Goal: Task Accomplishment & Management: Use online tool/utility

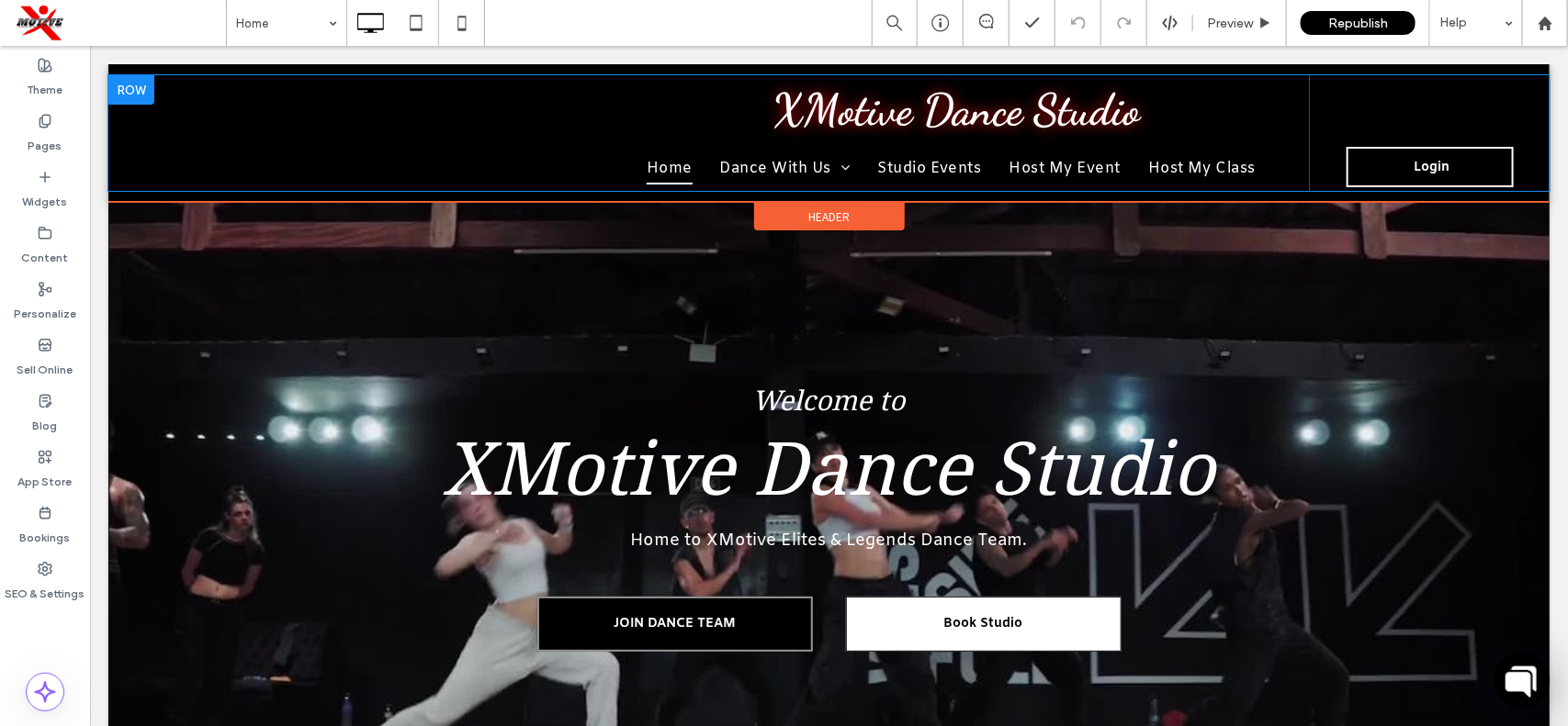
click at [581, 169] on div "XMotive Dance Studio Home Dance With Us Join Dance Team Elite Hip Hop Team Elit…" at bounding box center [708, 132] width 1201 height 116
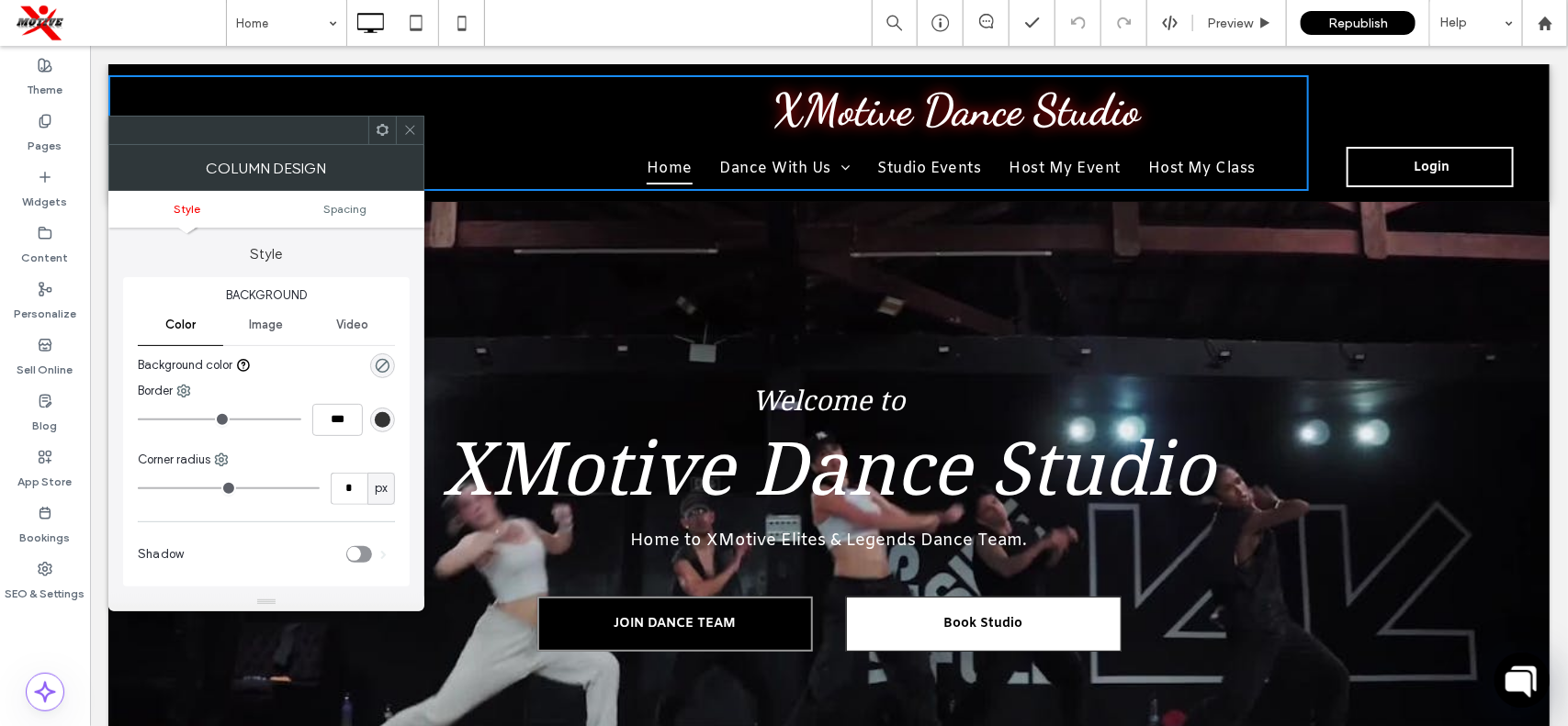
click at [581, 169] on div "XMotive Dance Studio Home Dance With Us Join Dance Team Elite Hip Hop Team Elit…" at bounding box center [708, 132] width 1201 height 116
click at [413, 131] on icon at bounding box center [410, 130] width 14 height 14
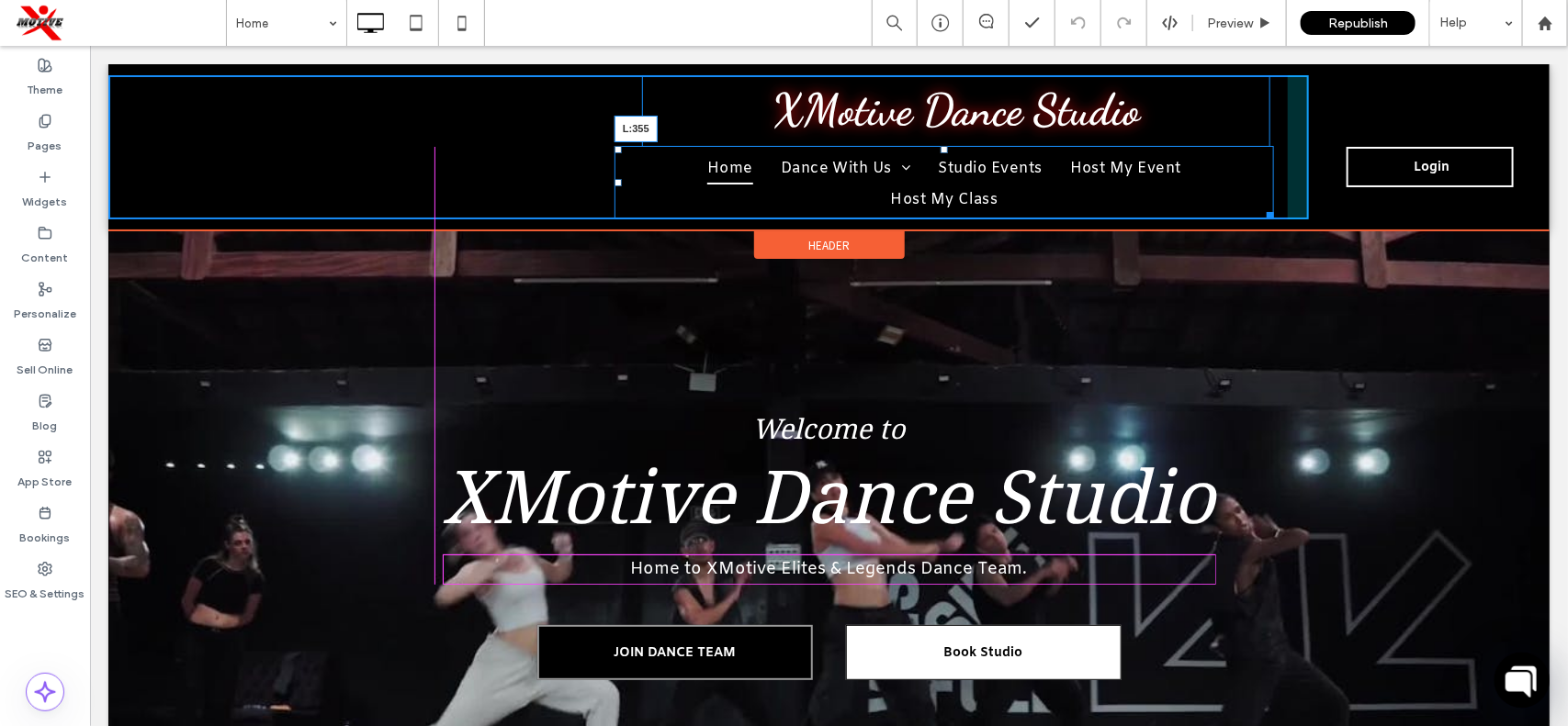
drag, startPoint x: 615, startPoint y: 179, endPoint x: 440, endPoint y: 160, distance: 176.0
click at [613, 160] on nav "Home Dance With Us Join Dance Team Elite Hip Hop Team Elite Jr Dance Team Studi…" at bounding box center [942, 181] width 660 height 73
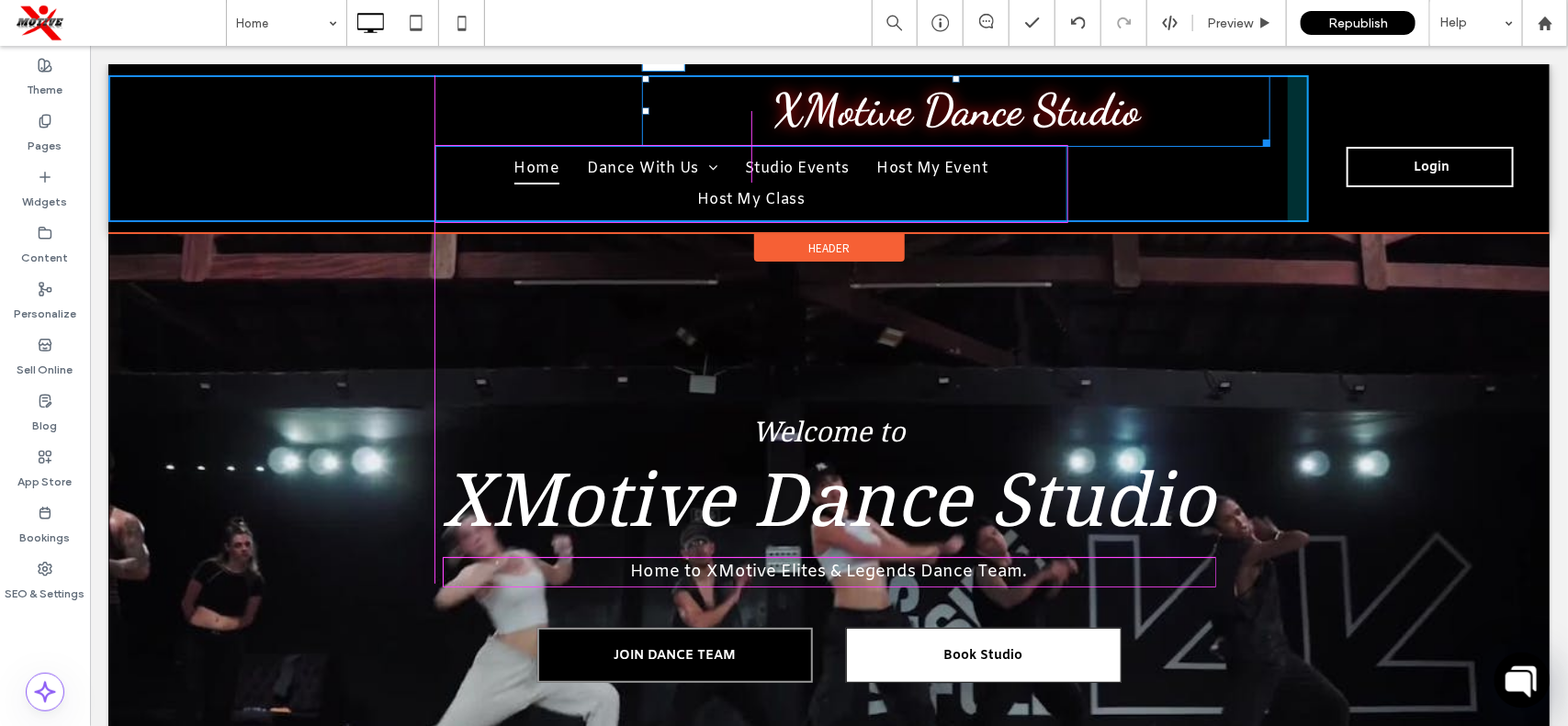
drag, startPoint x: 642, startPoint y: 112, endPoint x: 436, endPoint y: 111, distance: 206.0
click at [641, 111] on div at bounding box center [645, 110] width 8 height 8
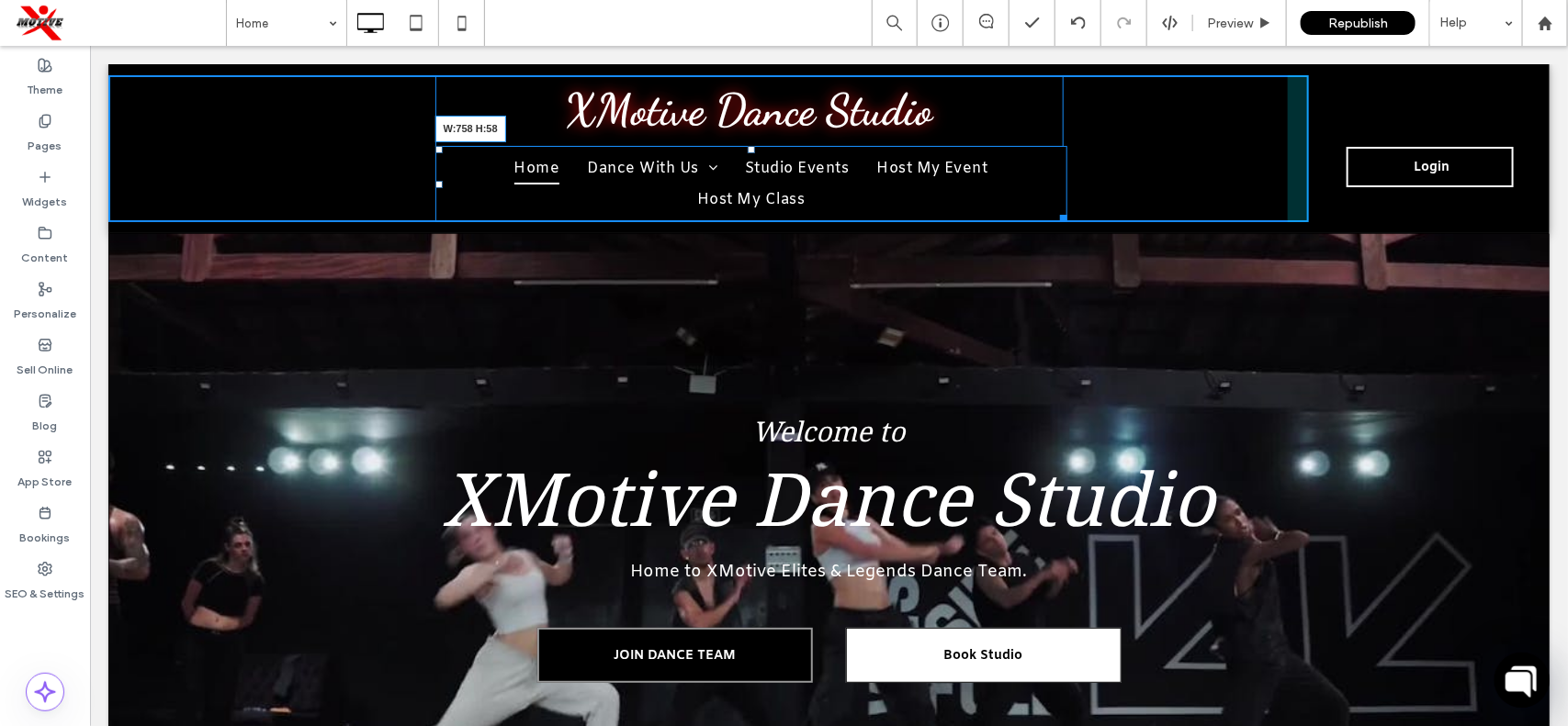
drag, startPoint x: 1060, startPoint y: 206, endPoint x: 1125, endPoint y: 215, distance: 65.6
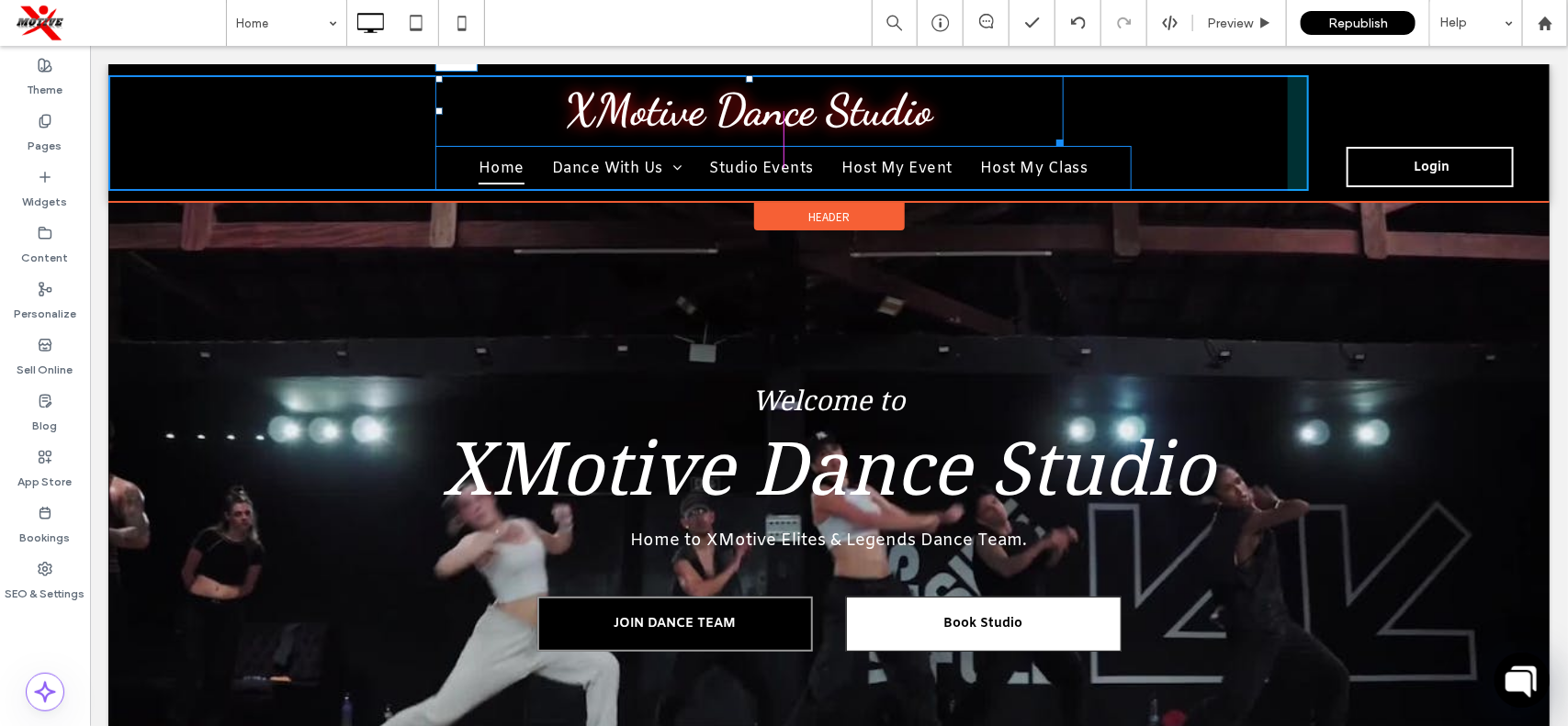
drag, startPoint x: 434, startPoint y: 107, endPoint x: 468, endPoint y: 117, distance: 35.4
click at [468, 117] on div "XMotive Dance Studio L:392" at bounding box center [748, 110] width 629 height 72
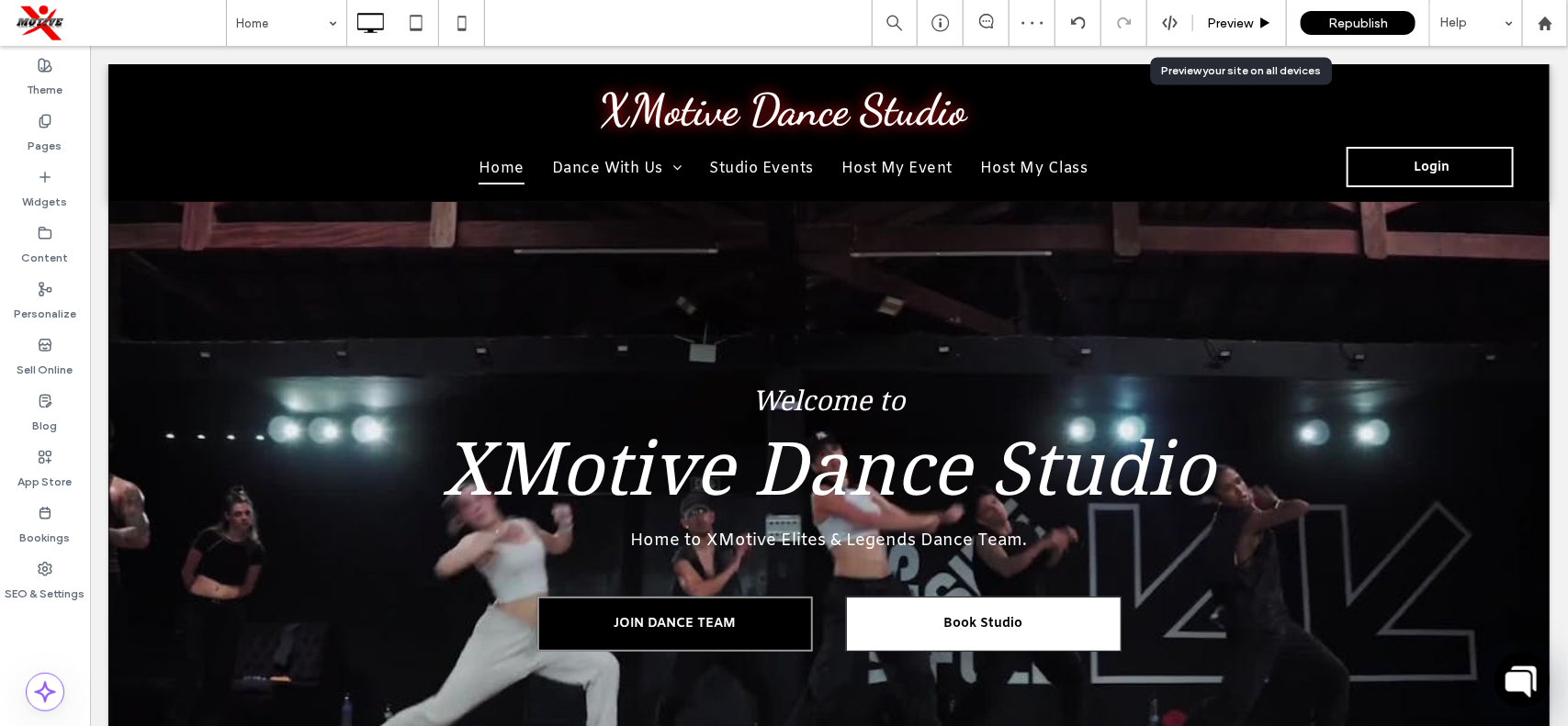
click at [1241, 23] on span "Preview" at bounding box center [1229, 23] width 46 height 16
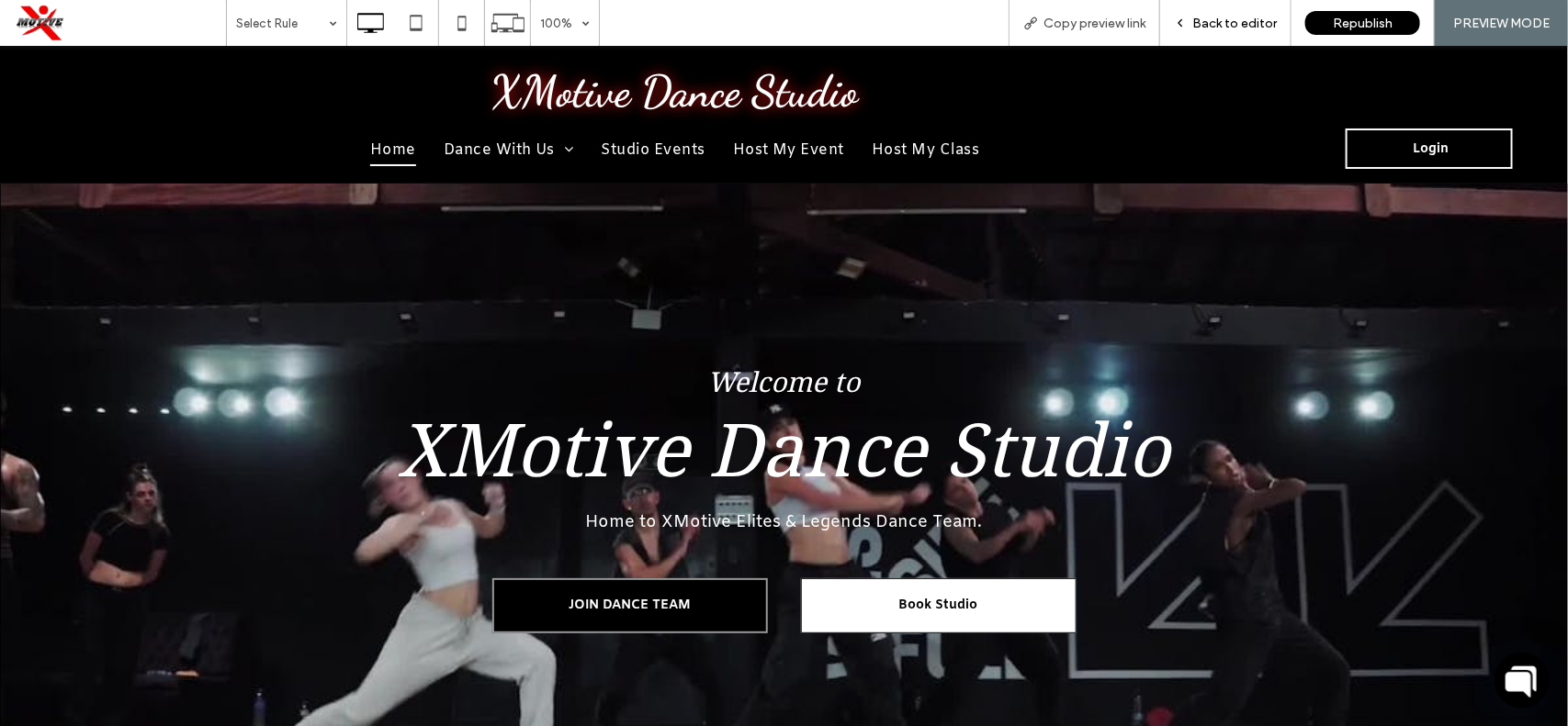
click at [1242, 20] on span "Back to editor" at bounding box center [1234, 23] width 85 height 16
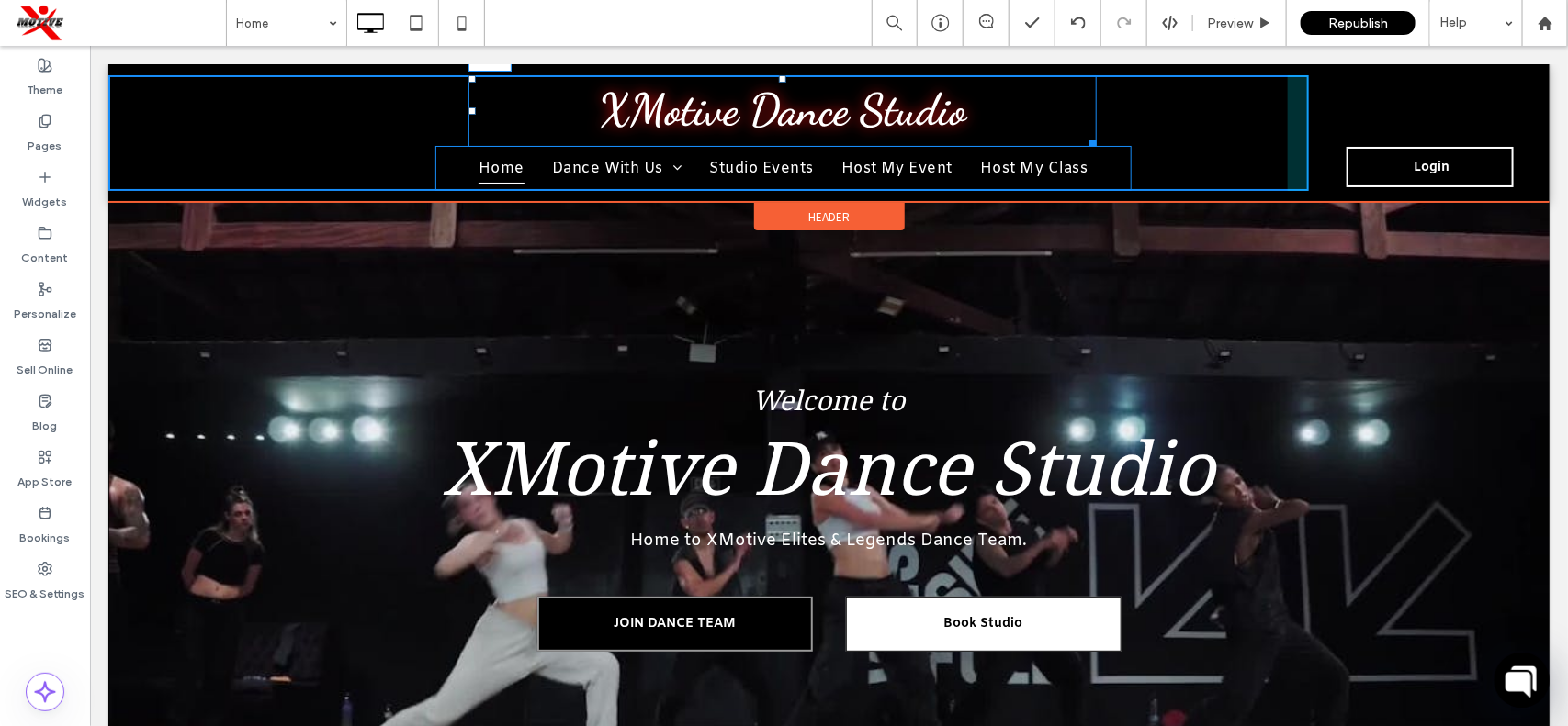
drag, startPoint x: 472, startPoint y: 110, endPoint x: 493, endPoint y: 112, distance: 21.1
click at [475, 112] on div at bounding box center [472, 110] width 8 height 8
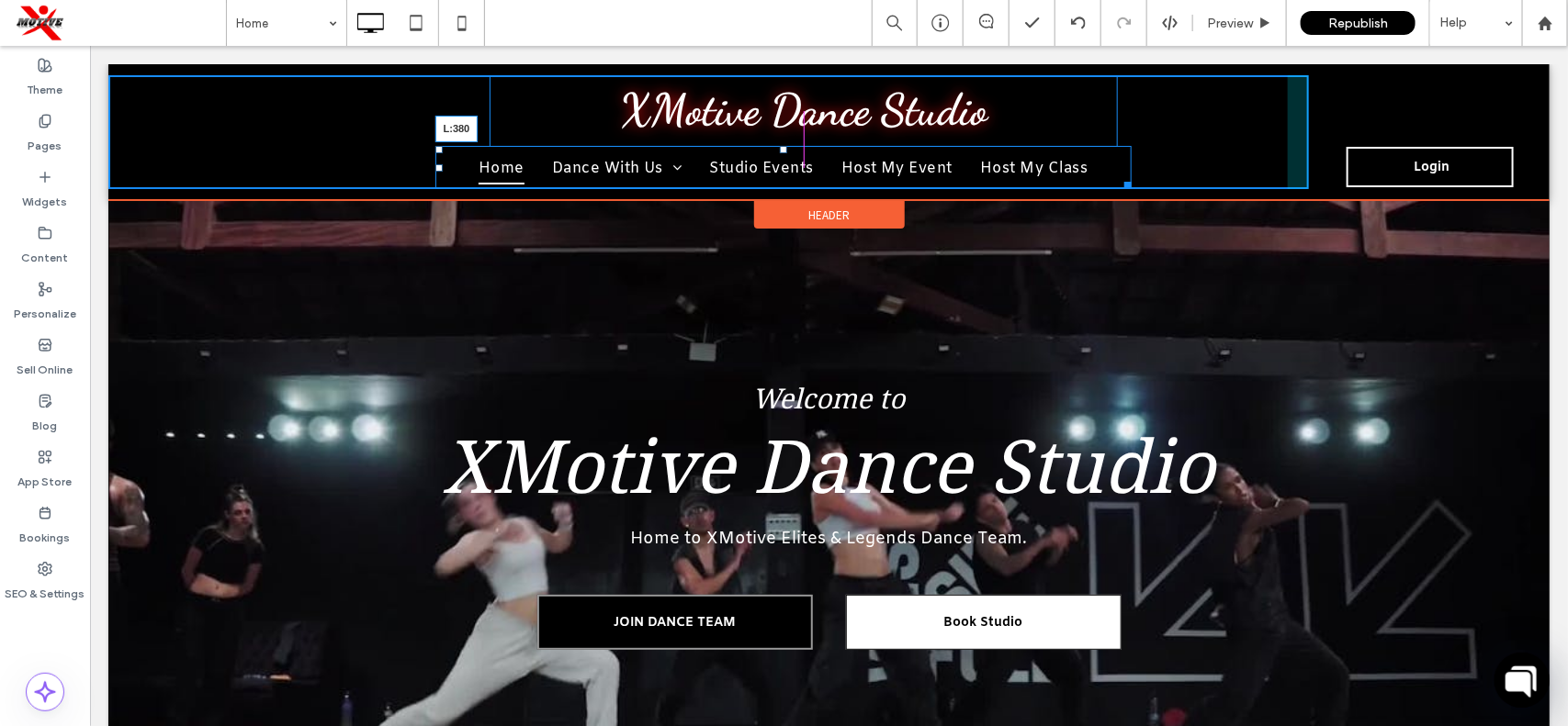
drag, startPoint x: 438, startPoint y: 167, endPoint x: 460, endPoint y: 169, distance: 22.1
click at [441, 169] on div at bounding box center [439, 168] width 8 height 8
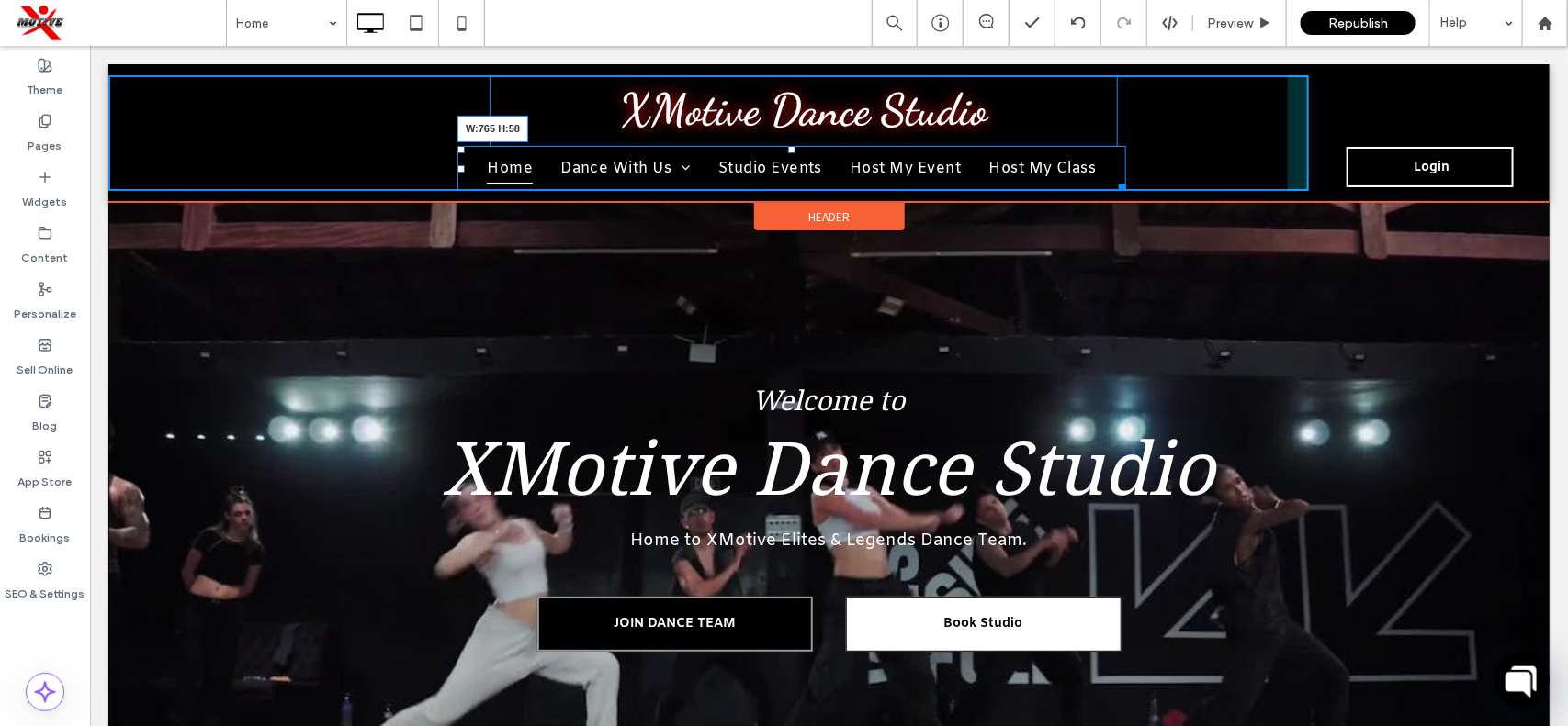
drag, startPoint x: 1120, startPoint y: 204, endPoint x: 1154, endPoint y: 208, distance: 34.2
click at [1154, 201] on div "XMotive Dance Studio Home Dance With Us Join Dance Team Elite Hip Hop Team Elit…" at bounding box center [827, 132] width 1441 height 137
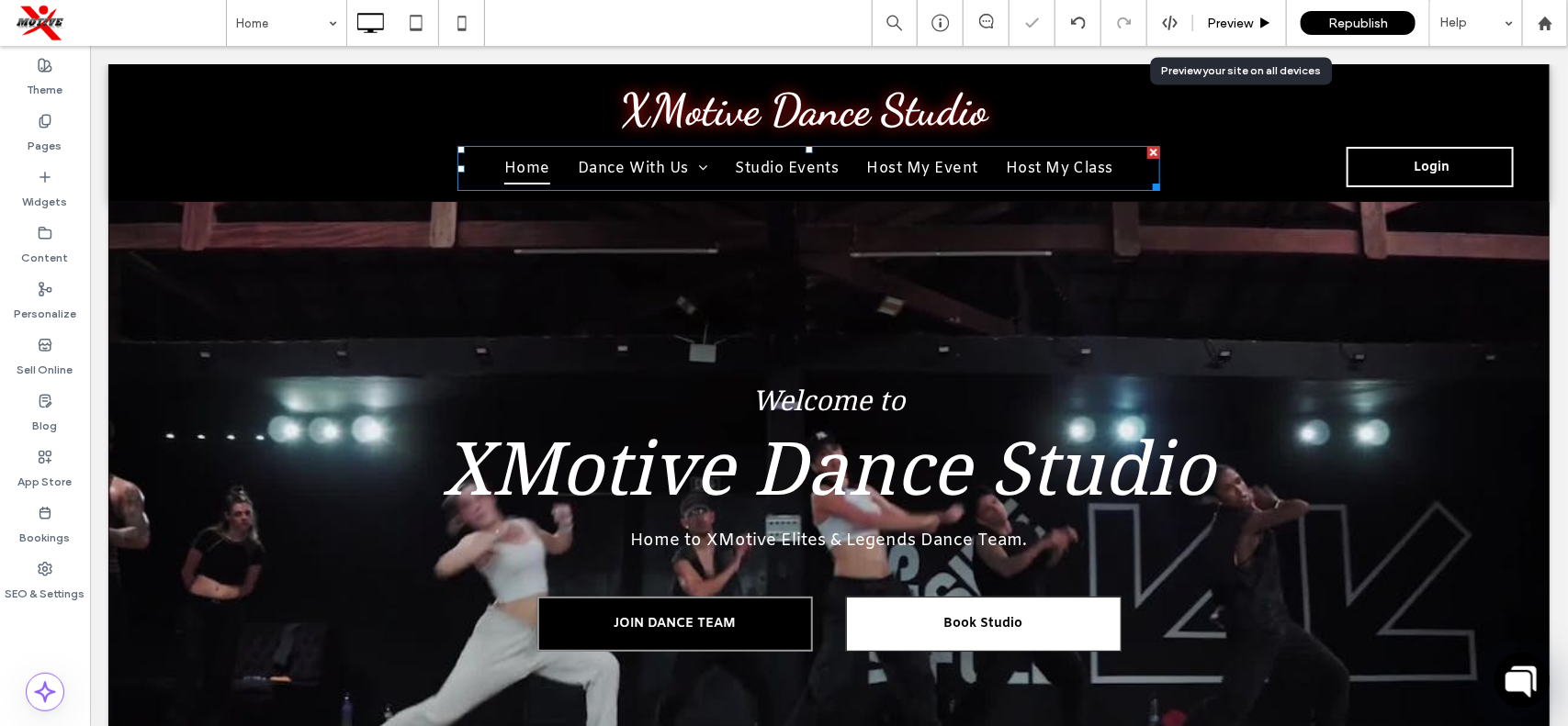
click at [1260, 37] on div "Preview" at bounding box center [1240, 22] width 94 height 46
click at [1249, 25] on span "Preview" at bounding box center [1229, 23] width 46 height 16
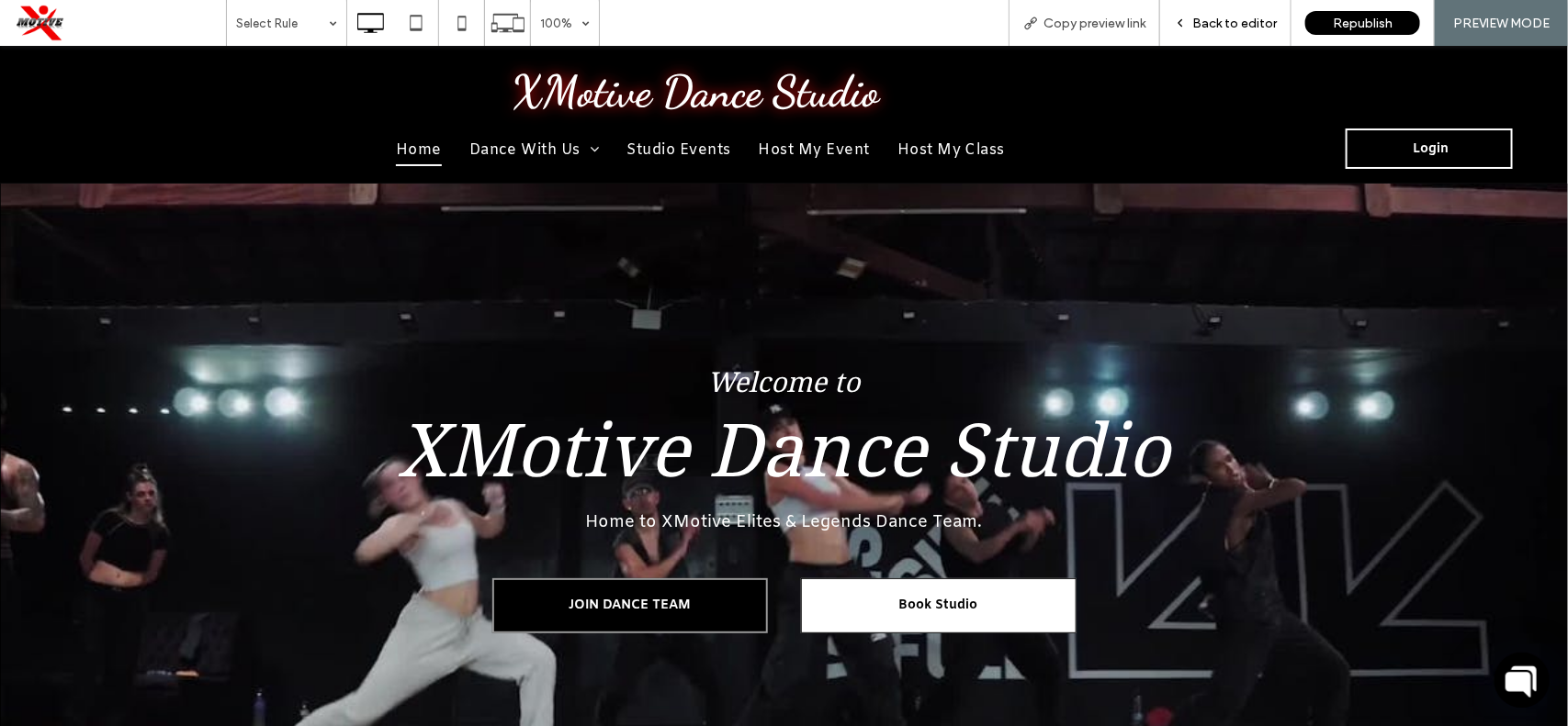
click at [1218, 37] on div "Back to editor" at bounding box center [1225, 22] width 132 height 46
click at [1242, 25] on span "Back to editor" at bounding box center [1234, 23] width 85 height 16
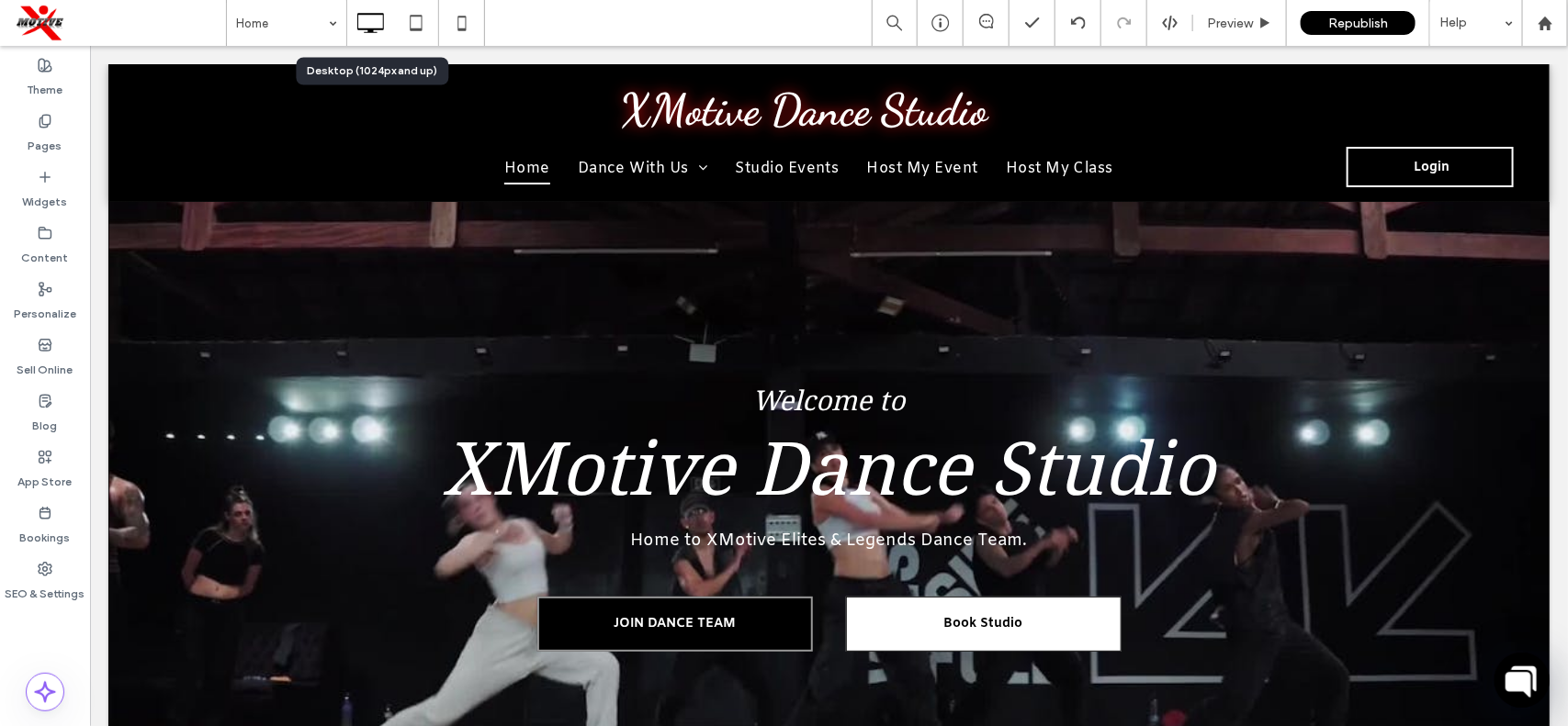
click at [387, 25] on icon at bounding box center [370, 23] width 37 height 37
click at [404, 29] on icon at bounding box center [416, 23] width 37 height 37
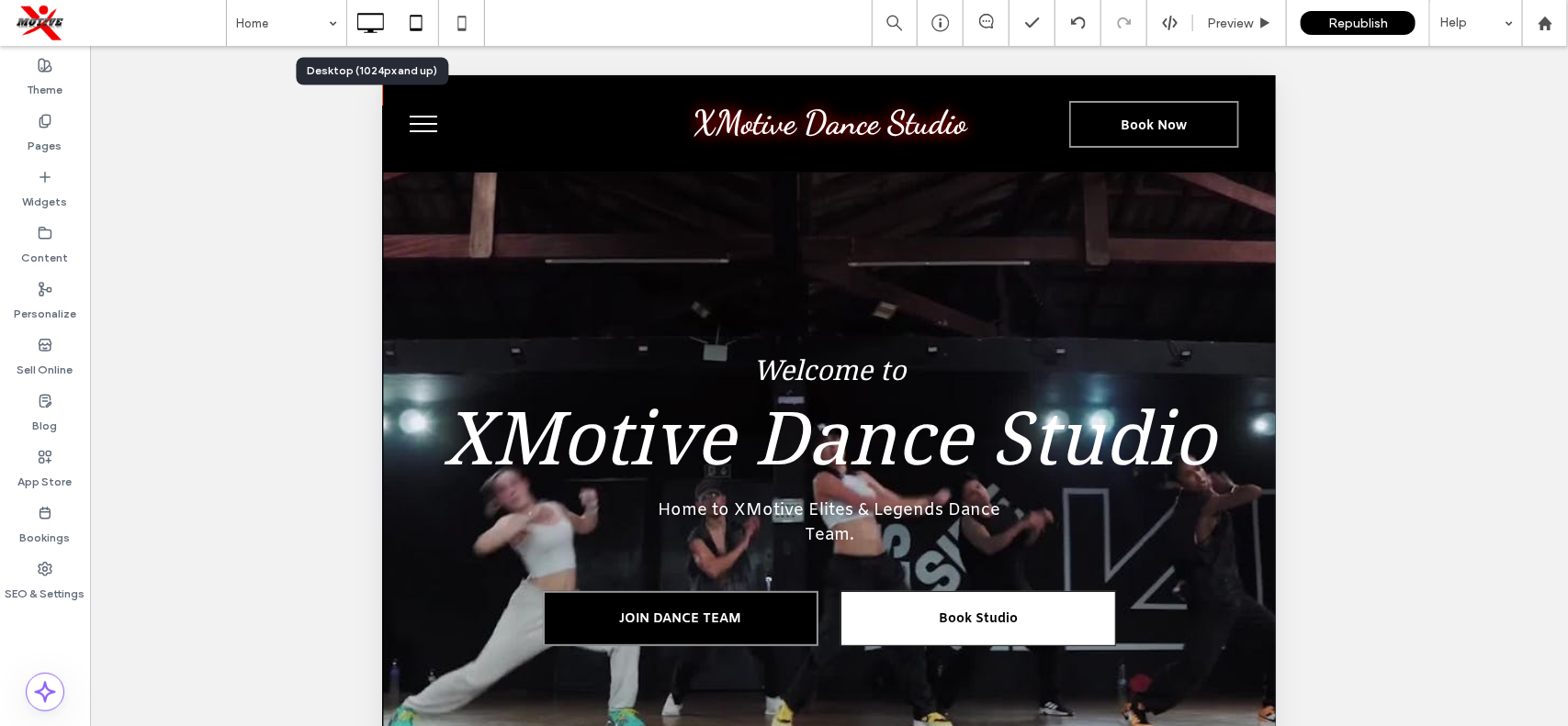
click at [361, 37] on icon at bounding box center [370, 23] width 37 height 37
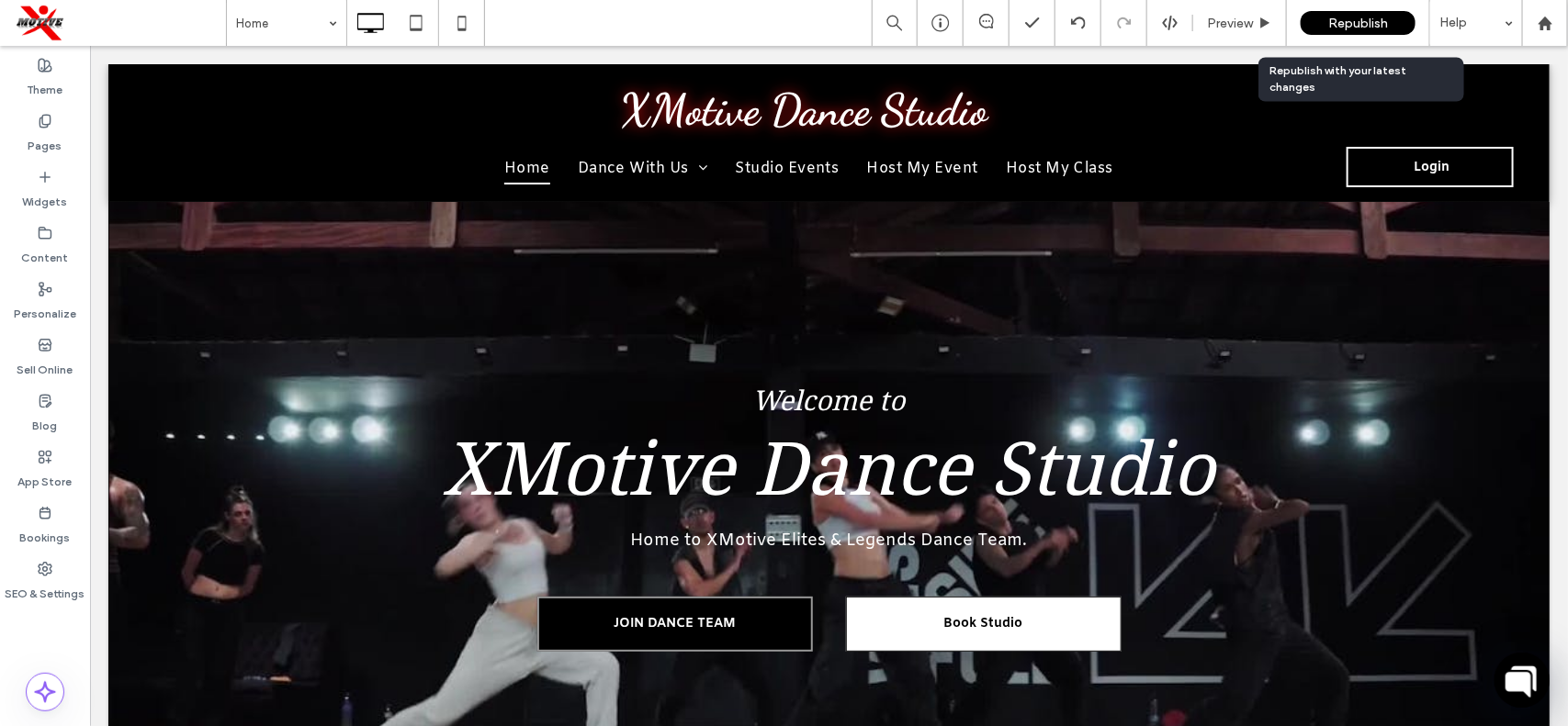
click at [1379, 16] on span "Republish" at bounding box center [1358, 23] width 59 height 16
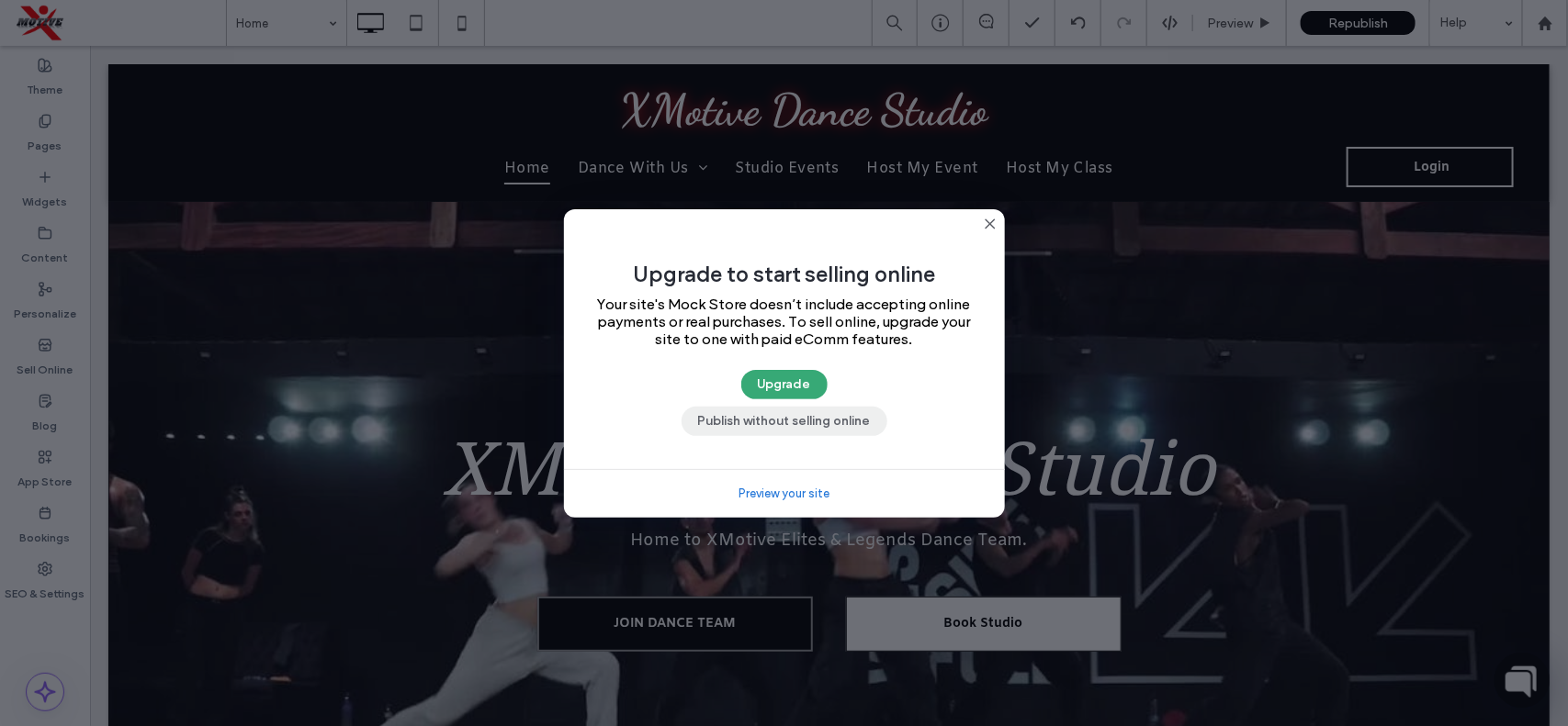
click at [769, 411] on button "Publish without selling online" at bounding box center [784, 421] width 206 height 29
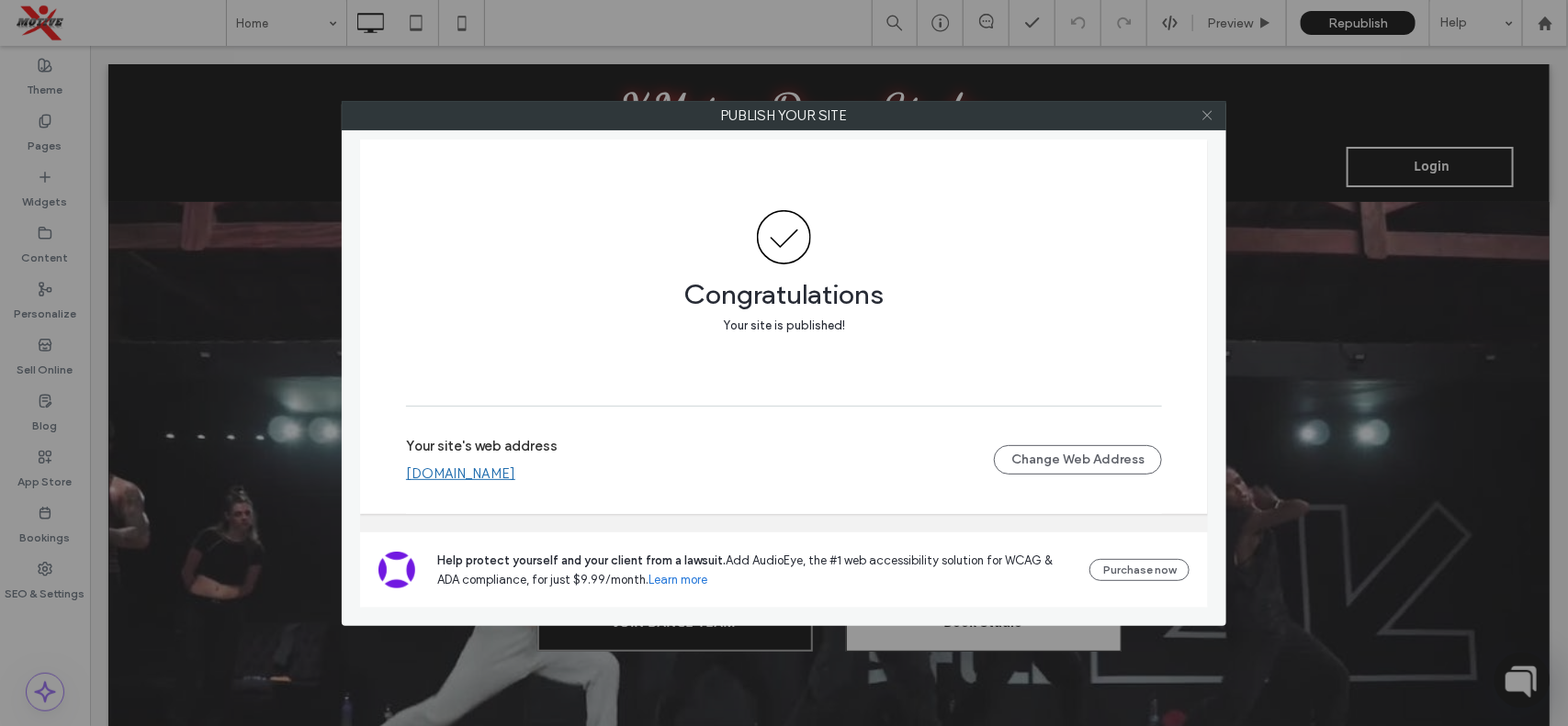
click at [1210, 113] on icon at bounding box center [1207, 115] width 14 height 14
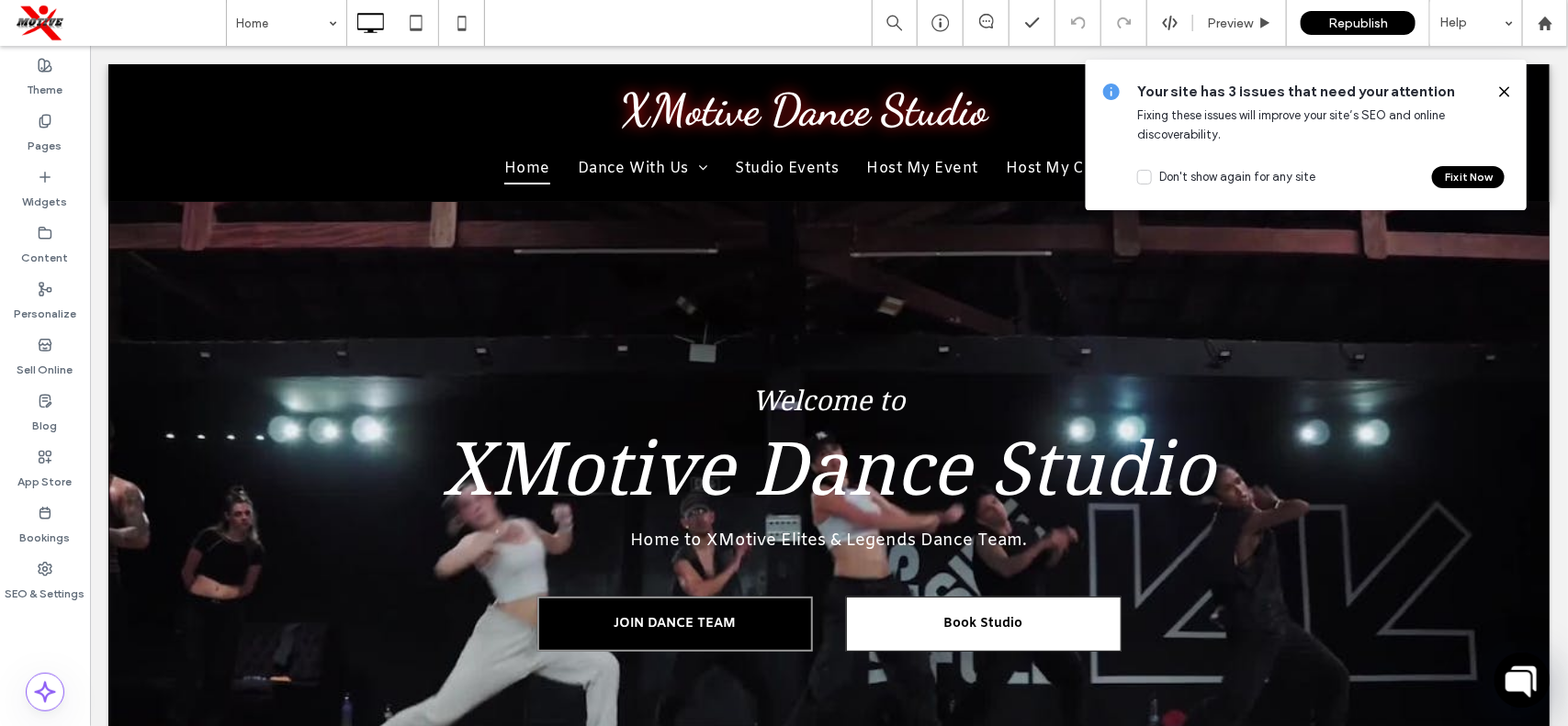
click at [1500, 96] on use at bounding box center [1504, 92] width 8 height 8
